Goal: Information Seeking & Learning: Learn about a topic

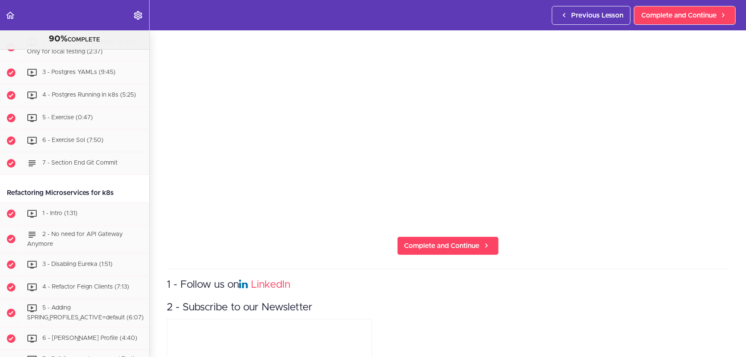
scroll to position [38, 0]
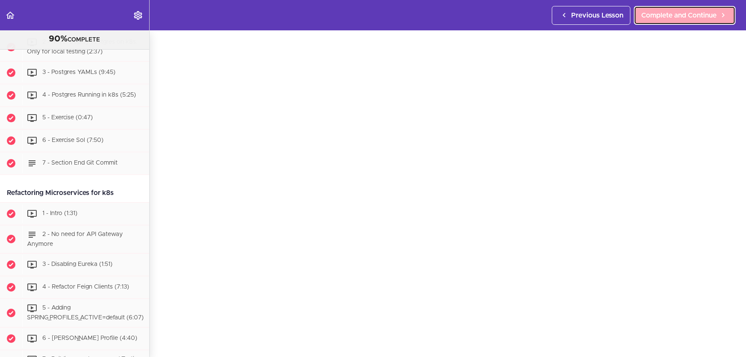
click at [684, 11] on span "Complete and Continue" at bounding box center [678, 15] width 75 height 10
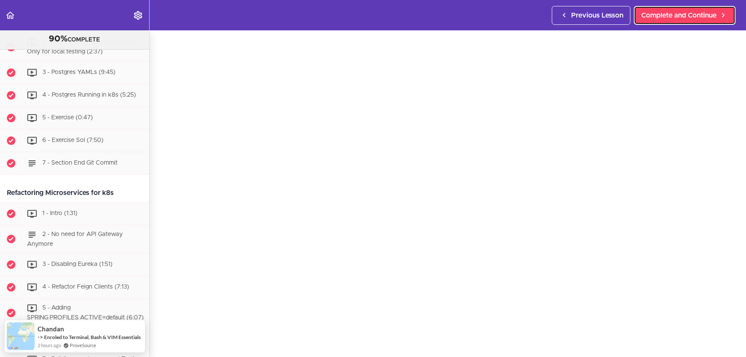
scroll to position [2911, 0]
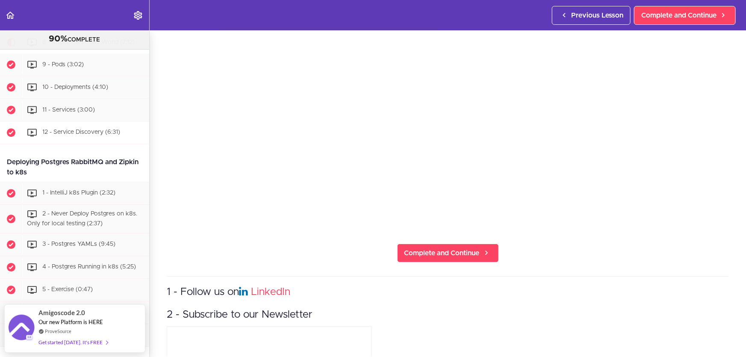
scroll to position [2755, 0]
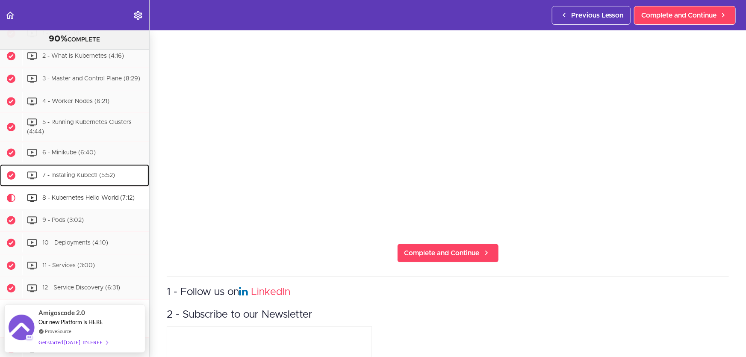
click at [101, 178] on span "7 - Installing Kubectl (5:52)" at bounding box center [78, 175] width 73 height 6
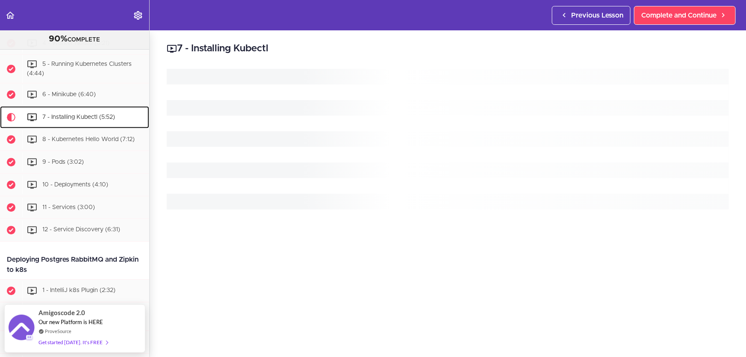
scroll to position [2810, 0]
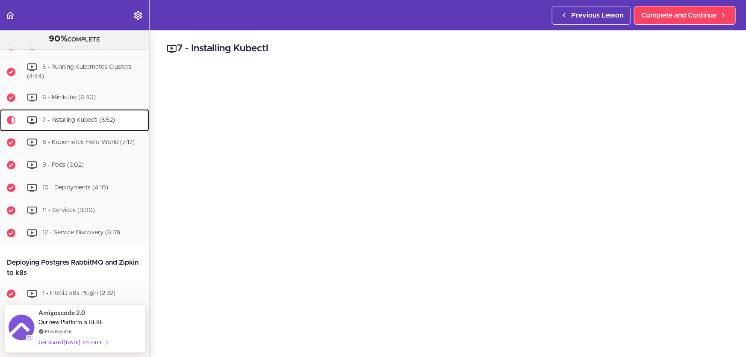
click at [116, 130] on div "7 - Installing Kubectl (5:52)" at bounding box center [85, 120] width 127 height 19
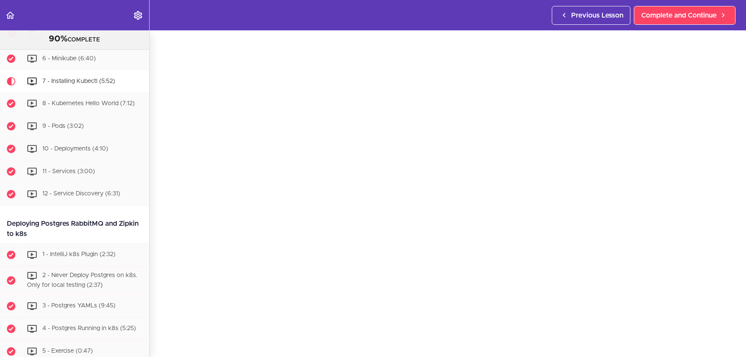
scroll to position [116, 0]
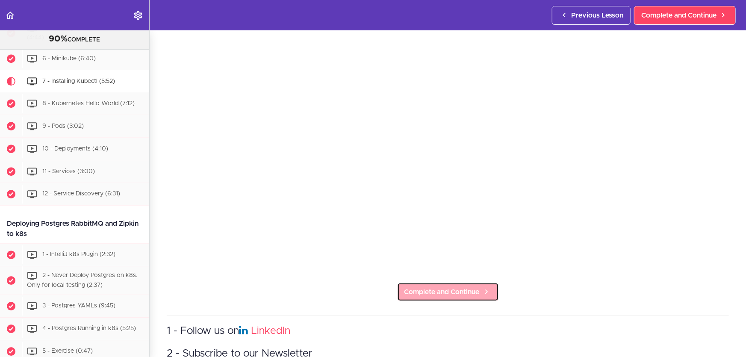
click at [457, 287] on span "Complete and Continue" at bounding box center [441, 292] width 75 height 10
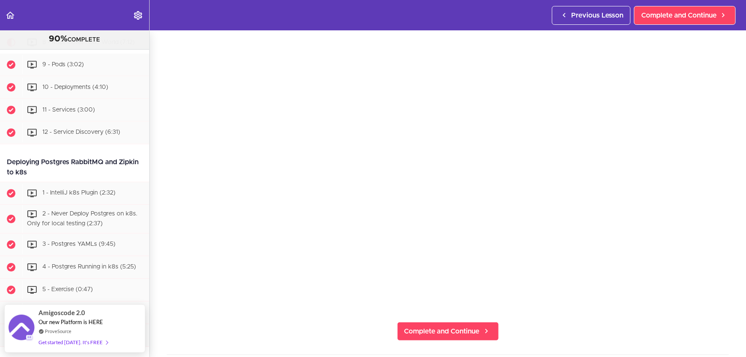
scroll to position [77, 0]
click at [223, 330] on section "Microservices and Distributed Systems 90% COMPLETE Getting Started 1 - Few Word…" at bounding box center [373, 193] width 746 height 327
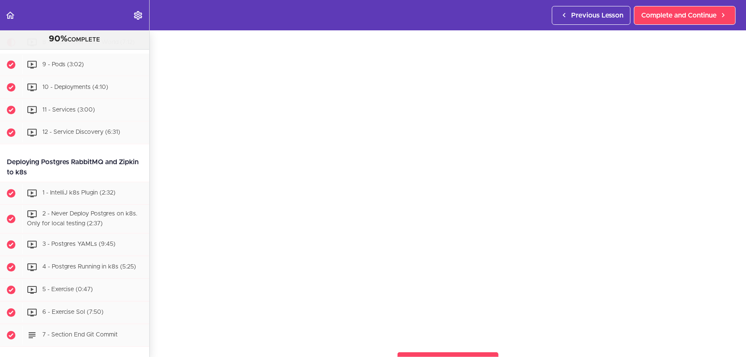
scroll to position [3, 0]
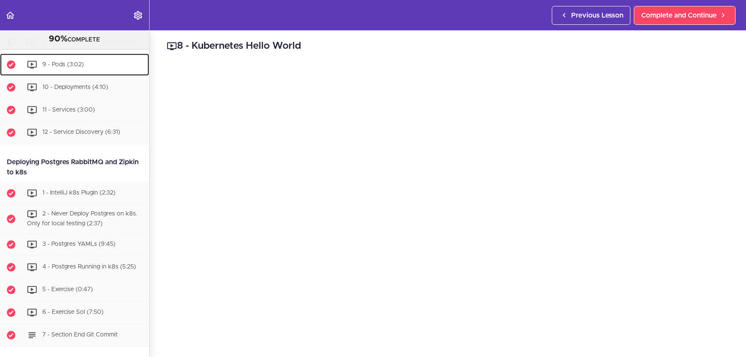
click at [99, 74] on div "9 - Pods (3:02)" at bounding box center [85, 64] width 127 height 19
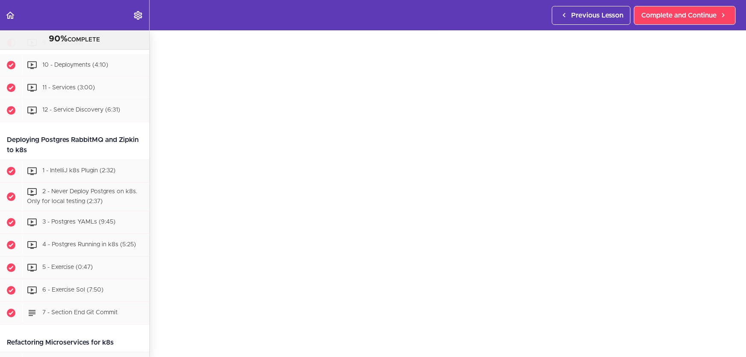
scroll to position [77, 0]
click at [465, 332] on span "Complete and Continue" at bounding box center [441, 331] width 75 height 10
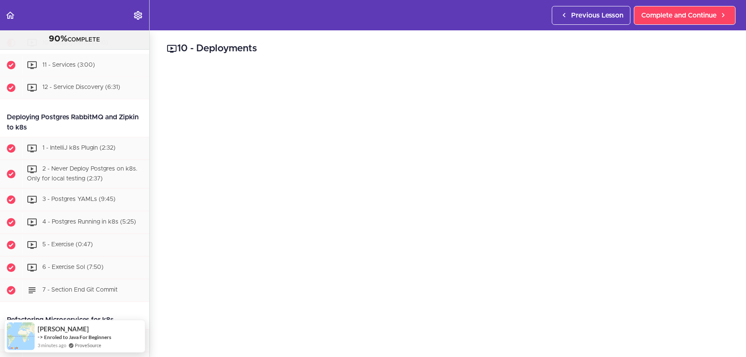
scroll to position [38, 0]
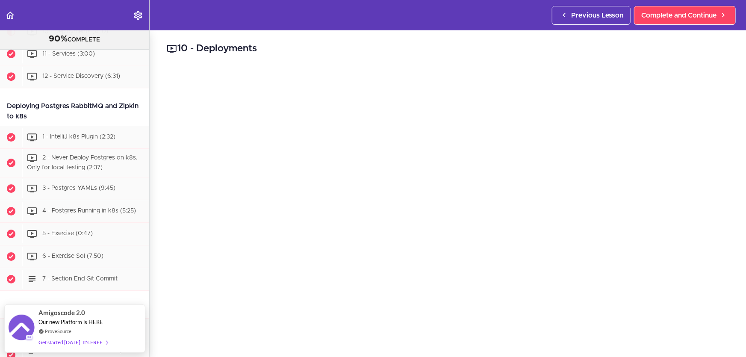
scroll to position [38, 0]
click at [198, 347] on section "Microservices and Distributed Systems 90% COMPLETE Getting Started 1 - Few Word…" at bounding box center [373, 193] width 746 height 327
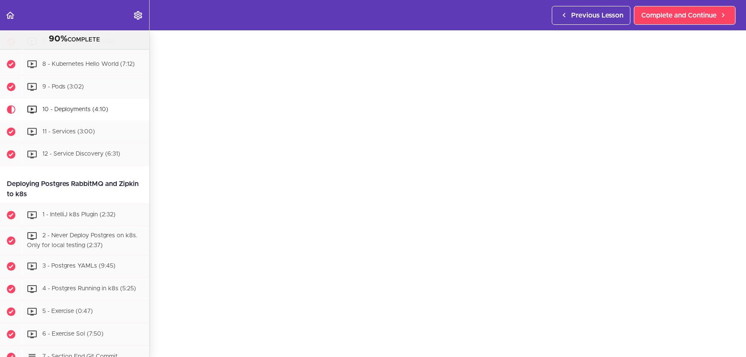
scroll to position [77, 0]
click at [468, 328] on span "Complete and Continue" at bounding box center [441, 331] width 75 height 10
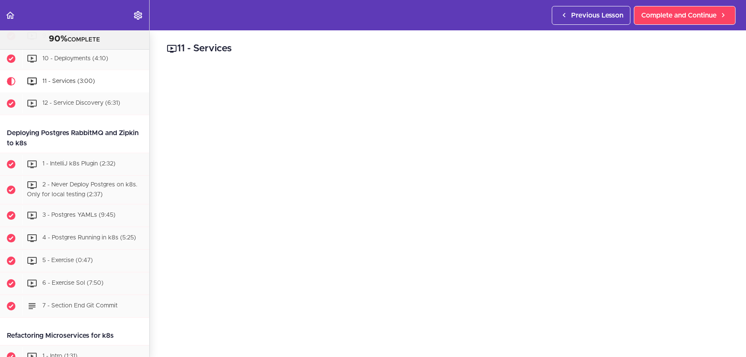
scroll to position [38, 0]
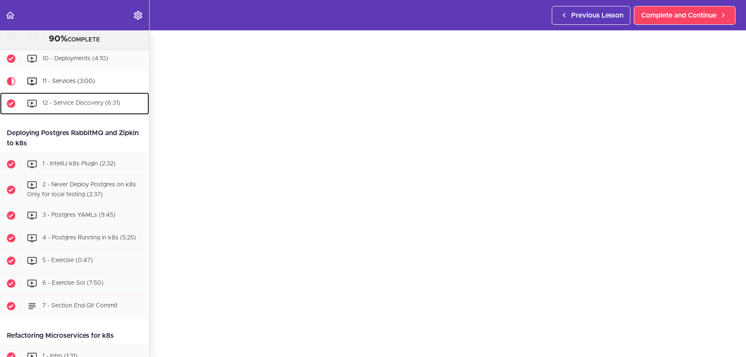
click at [89, 113] on div "12 - Service Discovery (6:31)" at bounding box center [85, 103] width 127 height 19
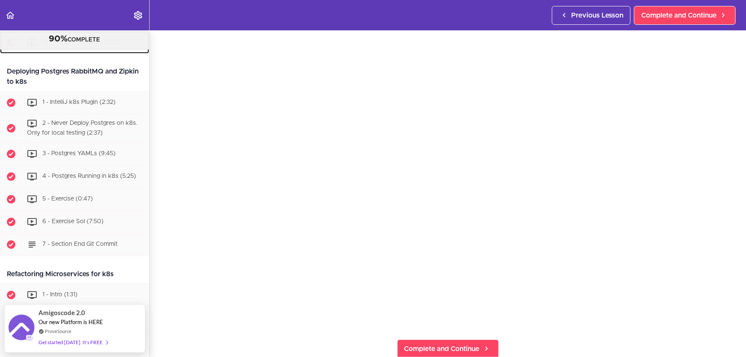
scroll to position [38, 0]
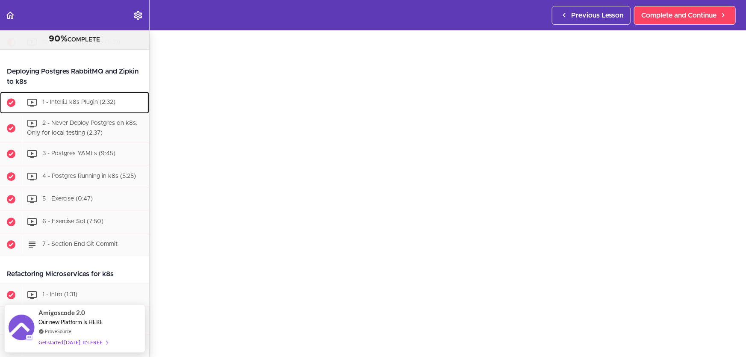
click at [113, 105] on span "1 - IntelliJ k8s Plugin (2:32)" at bounding box center [78, 102] width 73 height 6
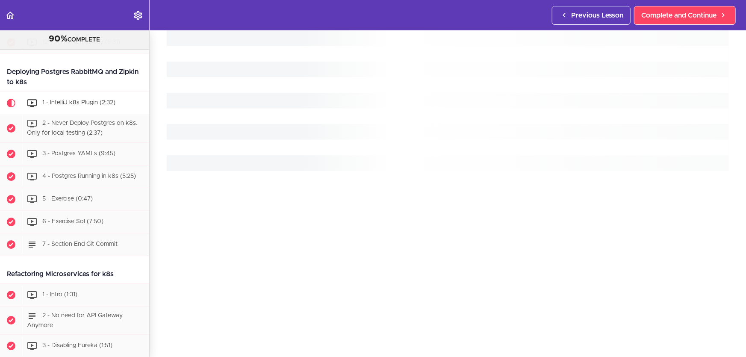
scroll to position [3061, 0]
